Goal: Task Accomplishment & Management: Complete application form

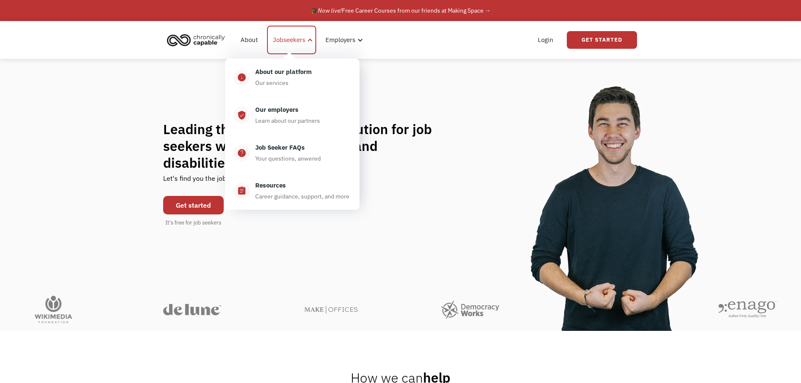
click at [285, 39] on div "Jobseekers" at bounding box center [289, 40] width 32 height 10
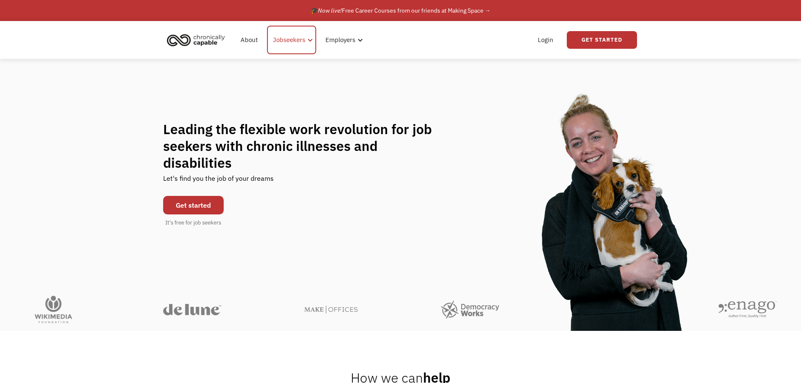
click at [285, 39] on div "Jobseekers" at bounding box center [289, 40] width 32 height 10
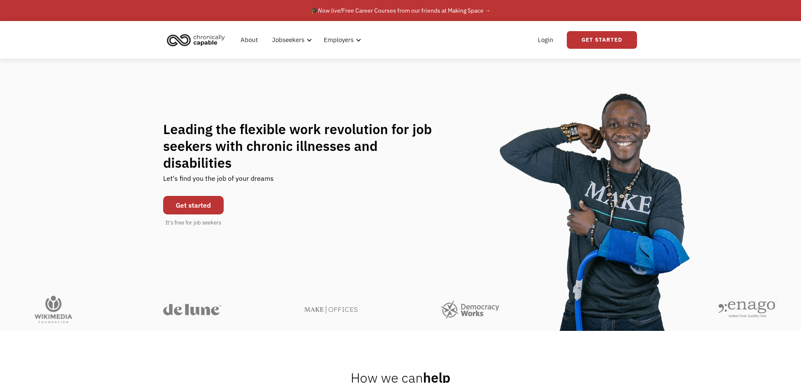
click at [189, 199] on link "Get started" at bounding box center [193, 205] width 61 height 19
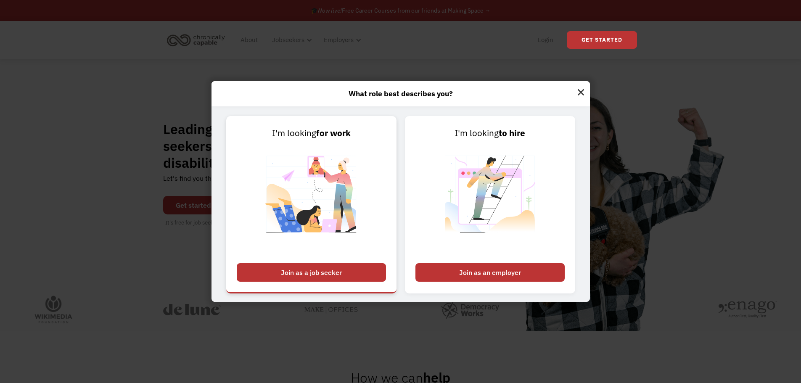
click at [301, 273] on div "Join as a job seeker" at bounding box center [311, 272] width 149 height 19
